Goal: Task Accomplishment & Management: Manage account settings

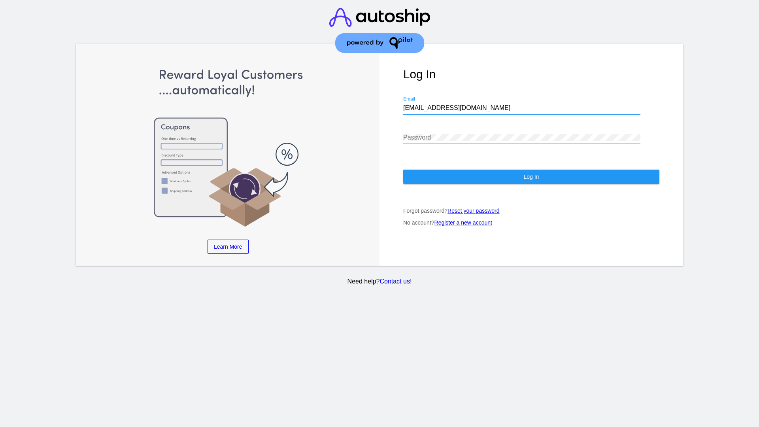
type input "jr@patternsinthecloud.com"
click at [531, 177] on span "Log In" at bounding box center [531, 177] width 15 height 6
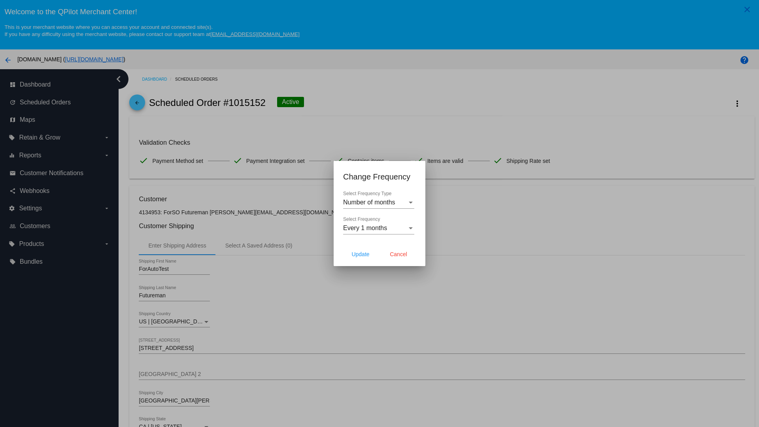
scroll to position [230, 0]
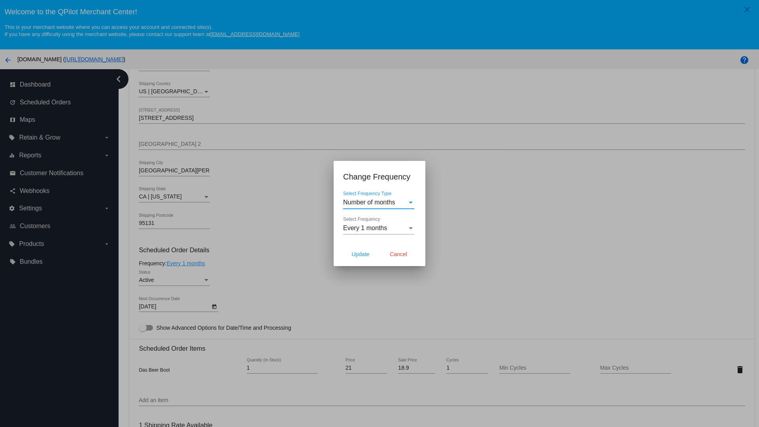
click at [379, 228] on span "Every 1 months" at bounding box center [365, 228] width 44 height 7
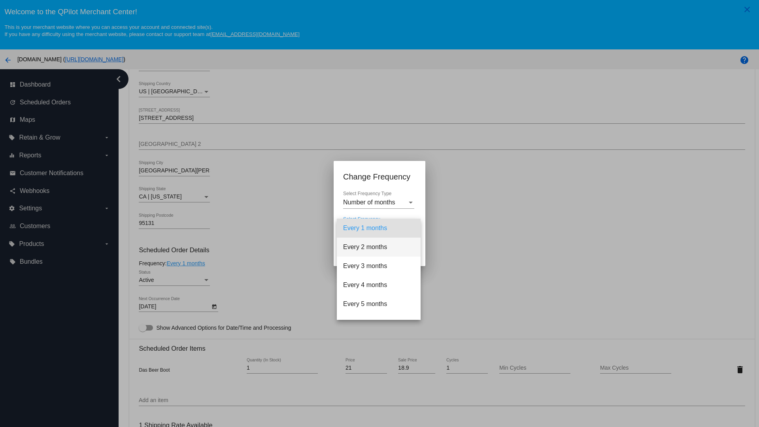
click at [379, 247] on span "Every 2 months" at bounding box center [378, 247] width 71 height 19
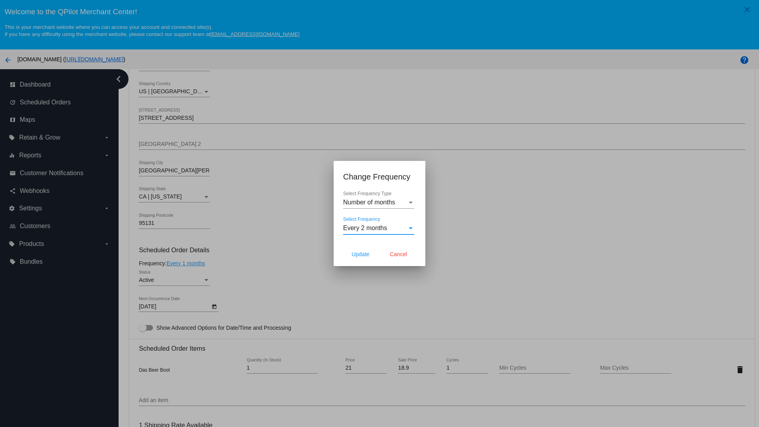
click at [399, 254] on span "Cancel" at bounding box center [398, 254] width 17 height 6
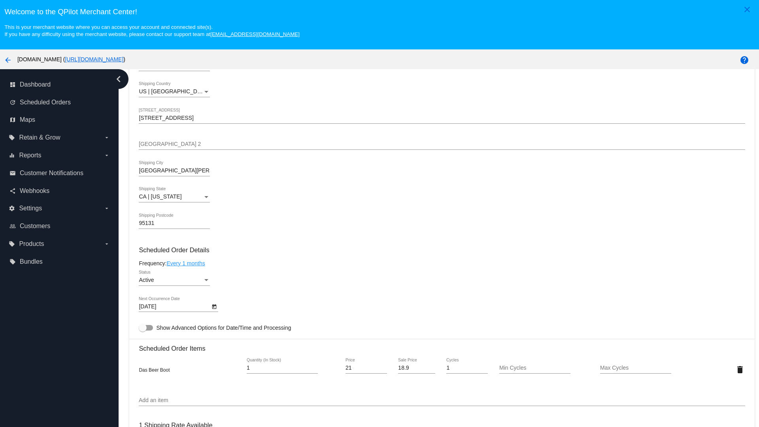
click at [187, 263] on link "Every 1 months" at bounding box center [186, 263] width 38 height 6
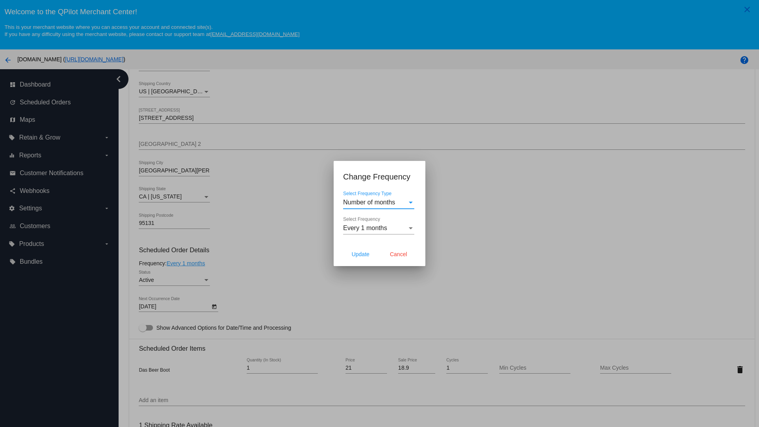
click at [379, 228] on span "Every 1 months" at bounding box center [365, 228] width 44 height 7
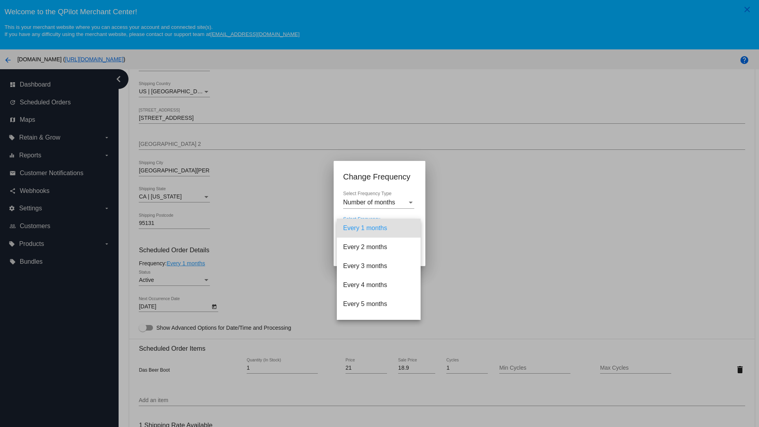
click at [379, 247] on span "Every 2 months" at bounding box center [378, 247] width 71 height 19
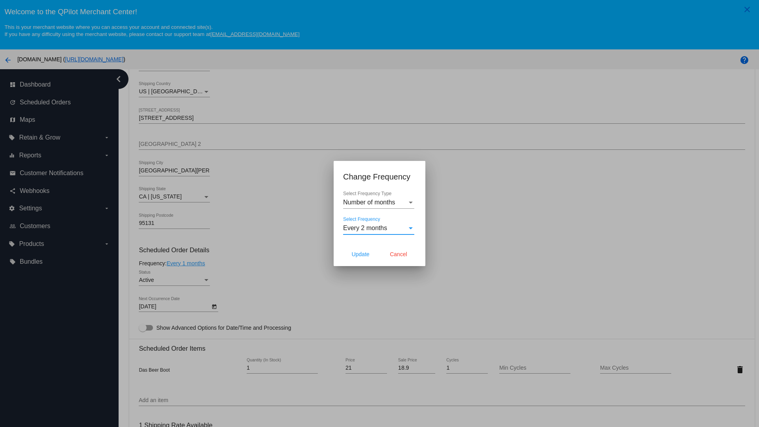
click at [361, 254] on span "Update" at bounding box center [361, 254] width 18 height 6
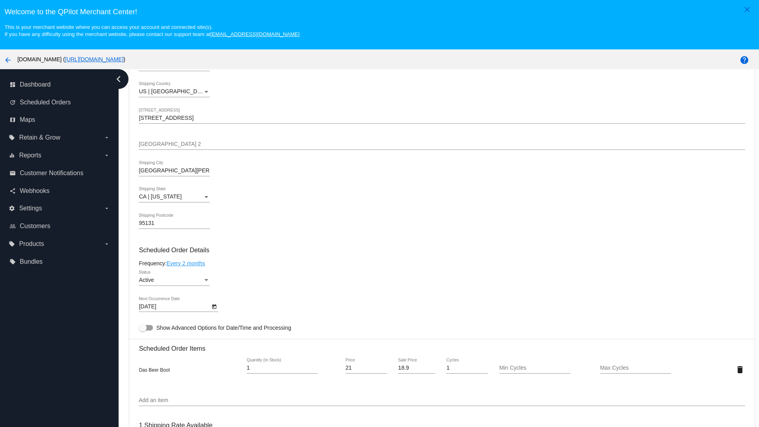
type input "[DATE]"
click at [187, 263] on link "Every 2 months" at bounding box center [186, 263] width 38 height 6
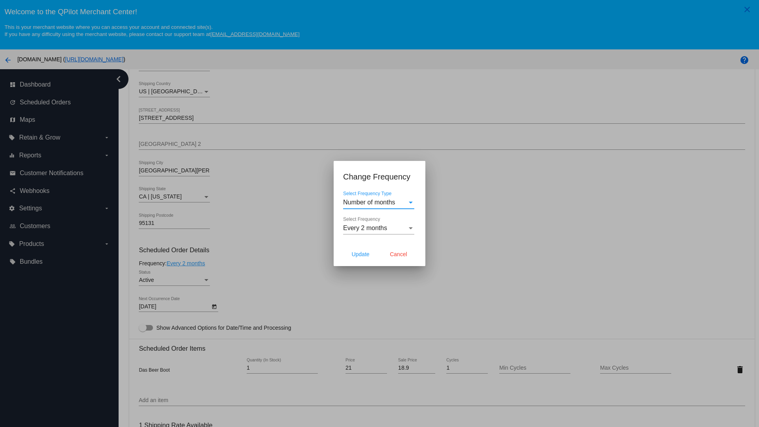
click at [379, 228] on span "Every 2 months" at bounding box center [365, 228] width 44 height 7
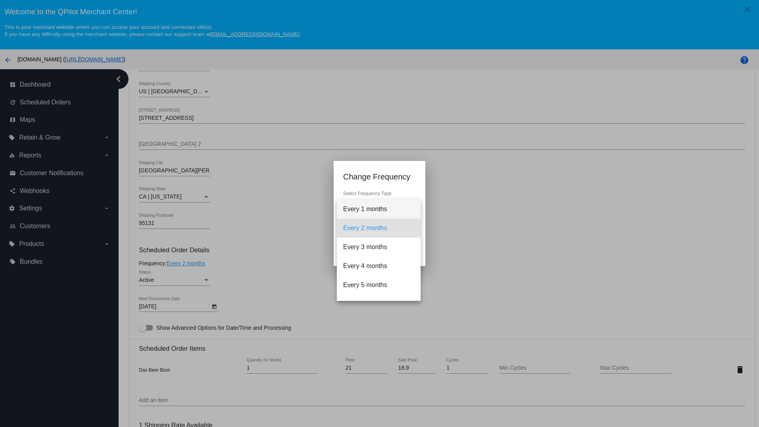
click at [379, 209] on span "Every 1 months" at bounding box center [378, 209] width 71 height 19
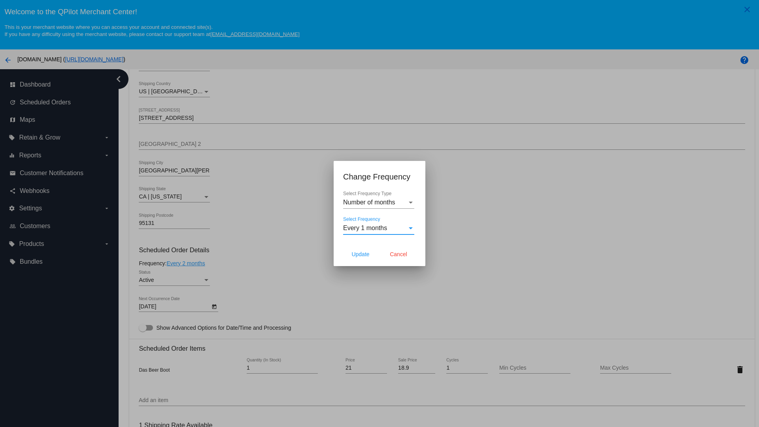
click at [237, 237] on div at bounding box center [379, 213] width 759 height 427
